Goal: Find specific page/section: Find specific page/section

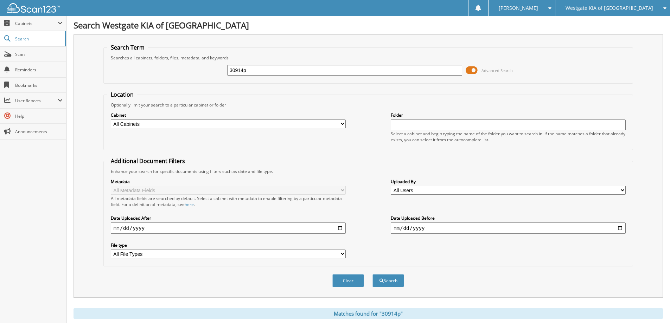
click at [363, 71] on input "30914p" at bounding box center [344, 70] width 235 height 11
type input "63050XP"
click at [372, 274] on button "Search" at bounding box center [388, 280] width 32 height 13
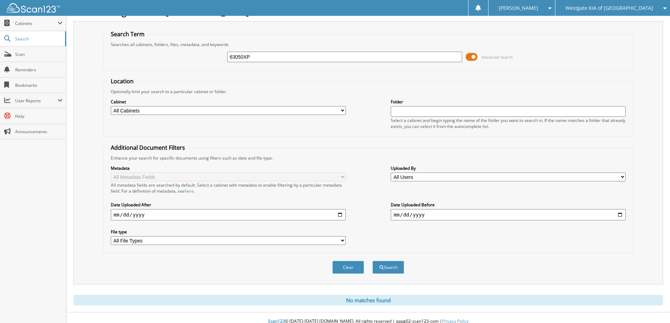
scroll to position [21, 0]
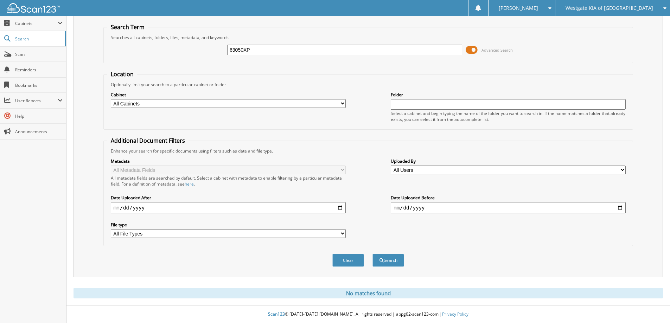
click at [333, 52] on input "63050XP" at bounding box center [344, 50] width 235 height 11
click at [385, 253] on div "Search" at bounding box center [388, 260] width 33 height 14
click at [385, 256] on button "Search" at bounding box center [388, 260] width 32 height 13
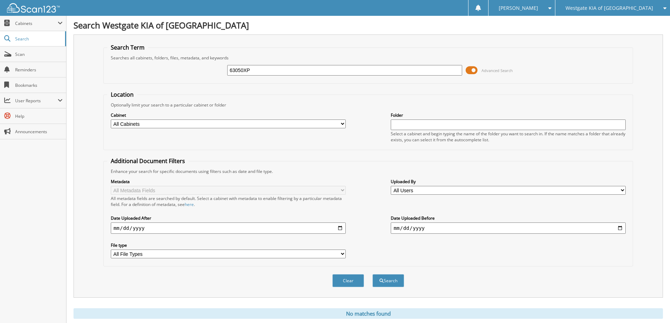
click at [644, 4] on div "Westgate KIA of [GEOGRAPHIC_DATA]" at bounding box center [613, 8] width 108 height 16
click at [616, 9] on span "Westgate KIA of [GEOGRAPHIC_DATA]" at bounding box center [610, 8] width 88 height 4
click at [41, 26] on span "Cabinets" at bounding box center [33, 23] width 66 height 15
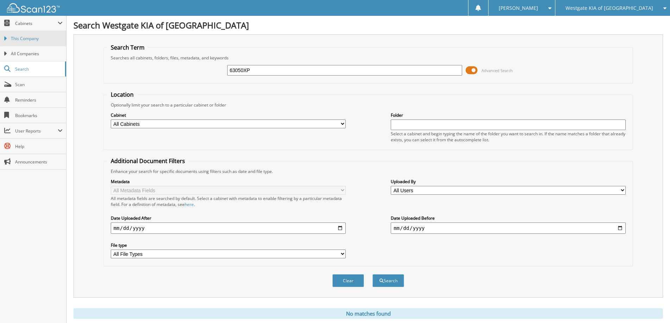
click at [36, 37] on span "This Company" at bounding box center [37, 39] width 52 height 6
